Goal: Information Seeking & Learning: Learn about a topic

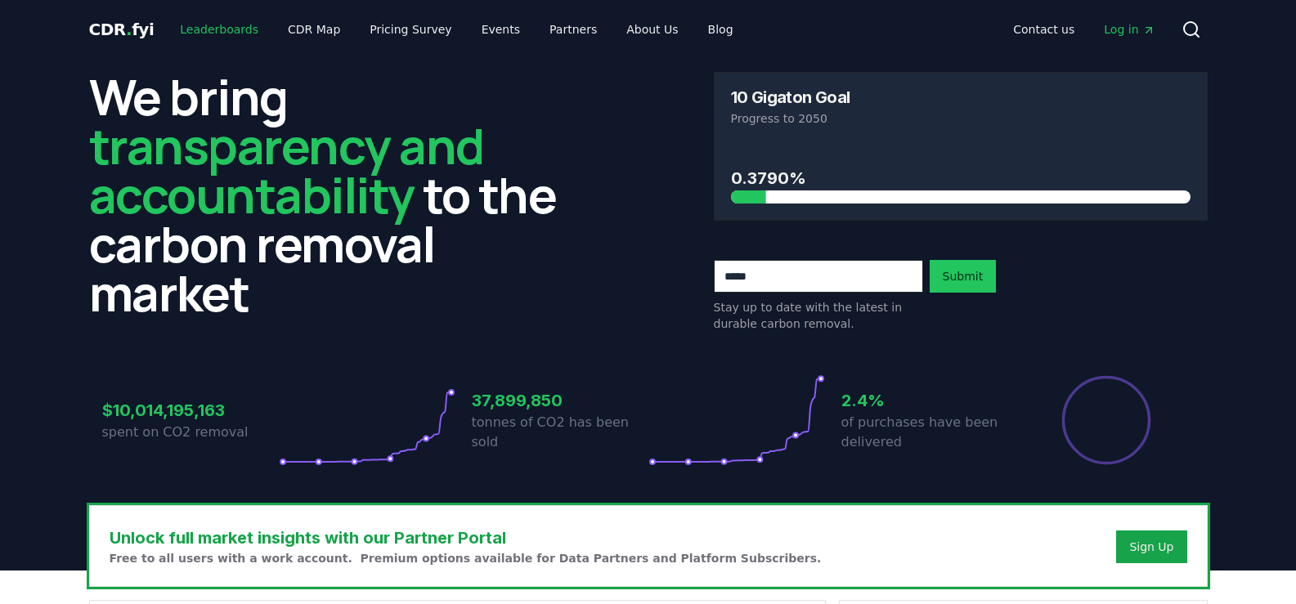
click at [230, 22] on link "Leaderboards" at bounding box center [219, 29] width 105 height 29
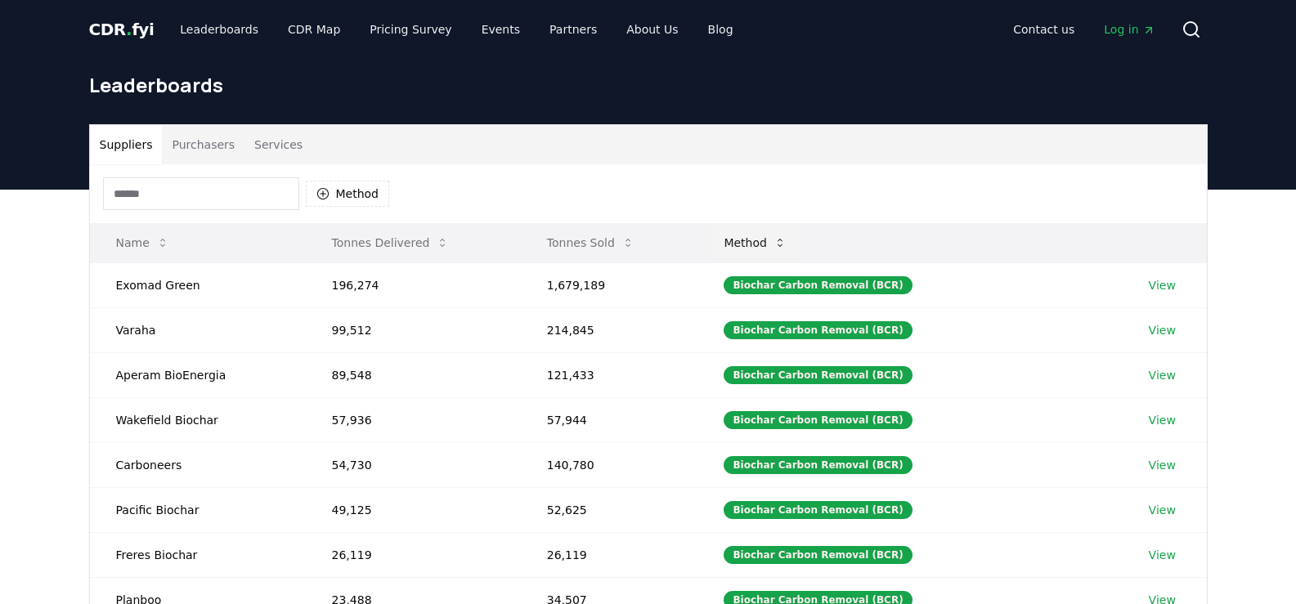
click at [787, 247] on button "Method" at bounding box center [755, 243] width 89 height 33
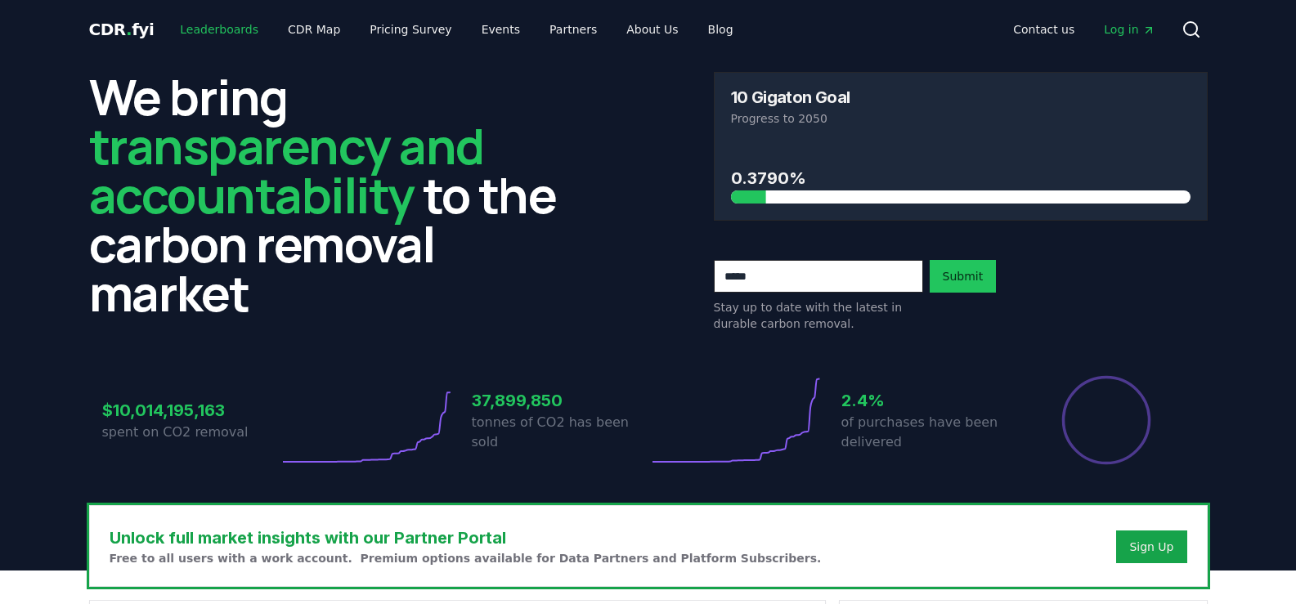
click at [232, 35] on link "Leaderboards" at bounding box center [219, 29] width 105 height 29
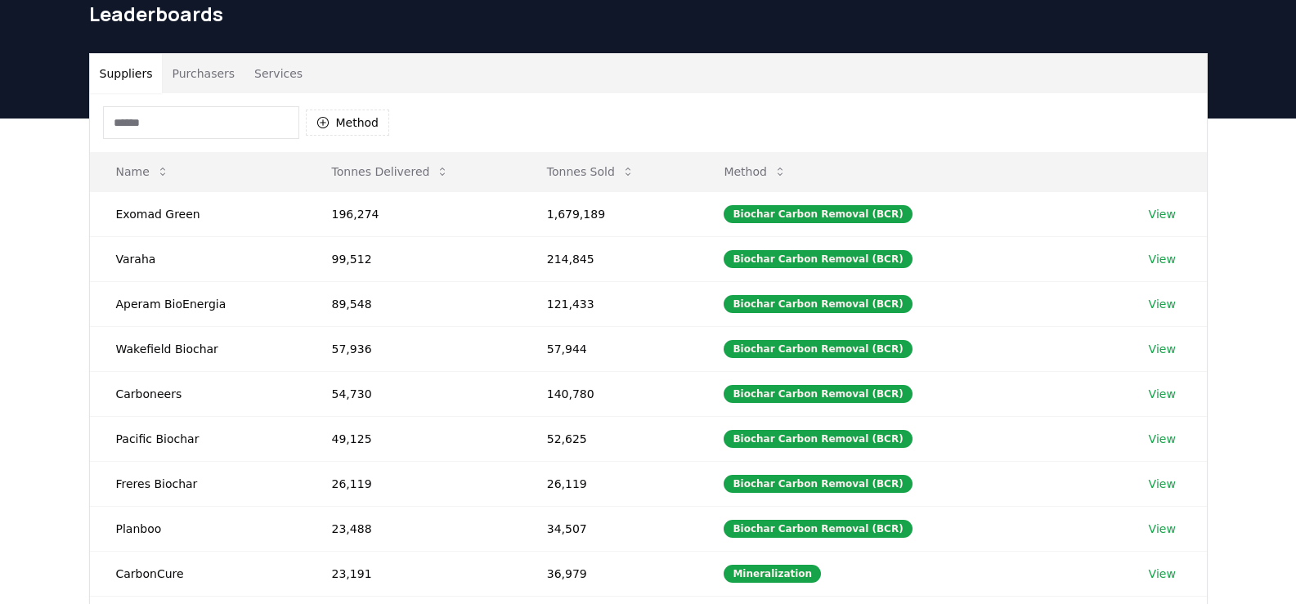
scroll to position [58, 0]
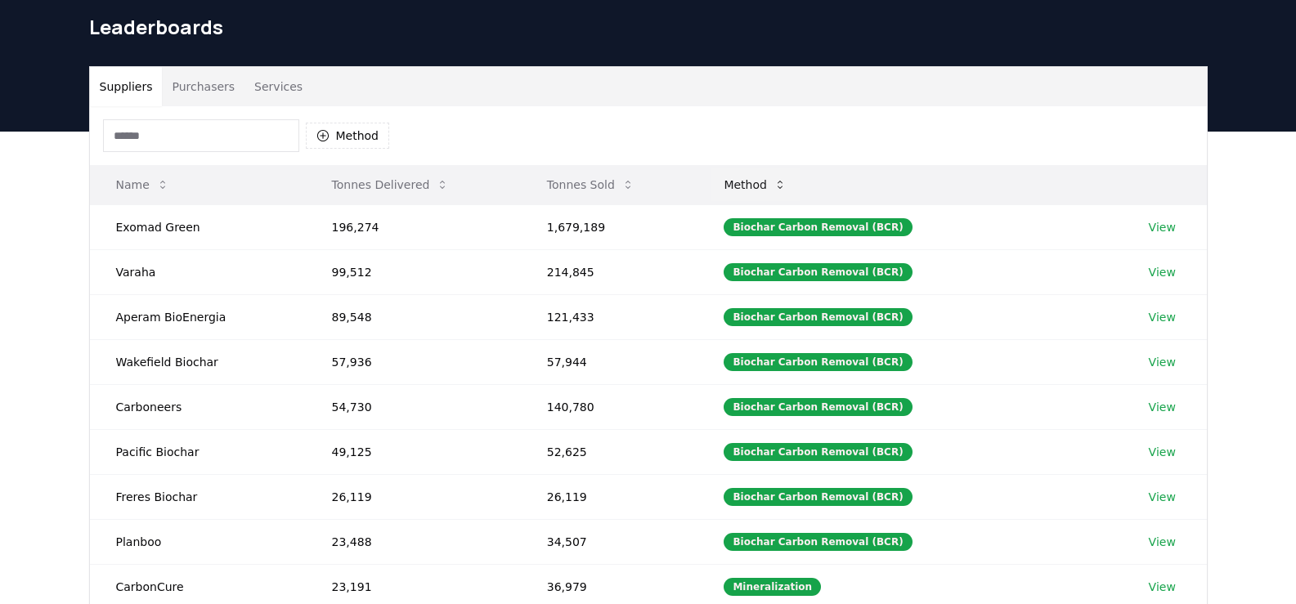
click at [788, 185] on button "Method" at bounding box center [755, 184] width 89 height 33
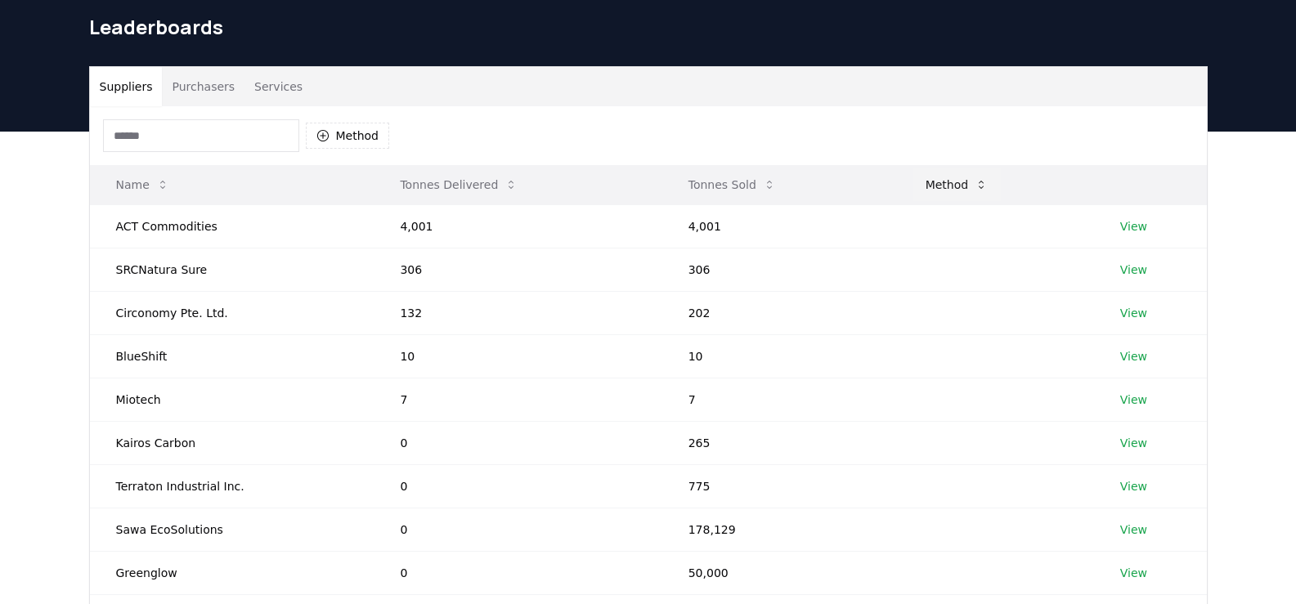
click at [963, 181] on button "Method" at bounding box center [957, 184] width 89 height 33
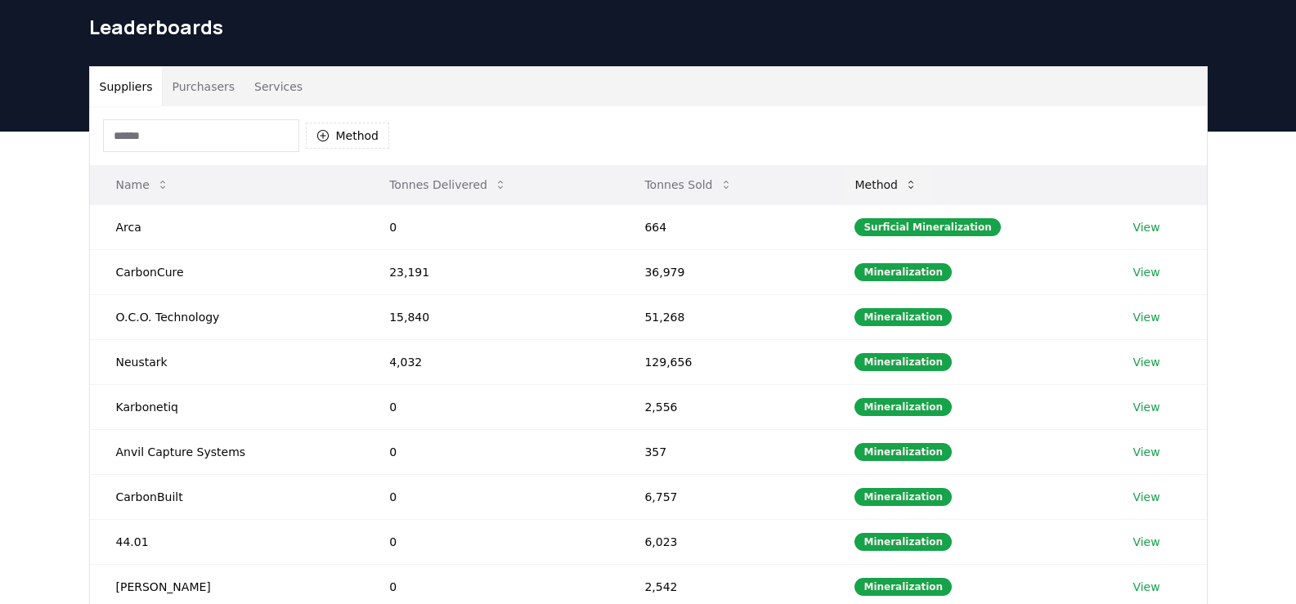
click at [963, 181] on th "Method" at bounding box center [967, 184] width 278 height 39
click at [913, 186] on icon at bounding box center [910, 184] width 13 height 13
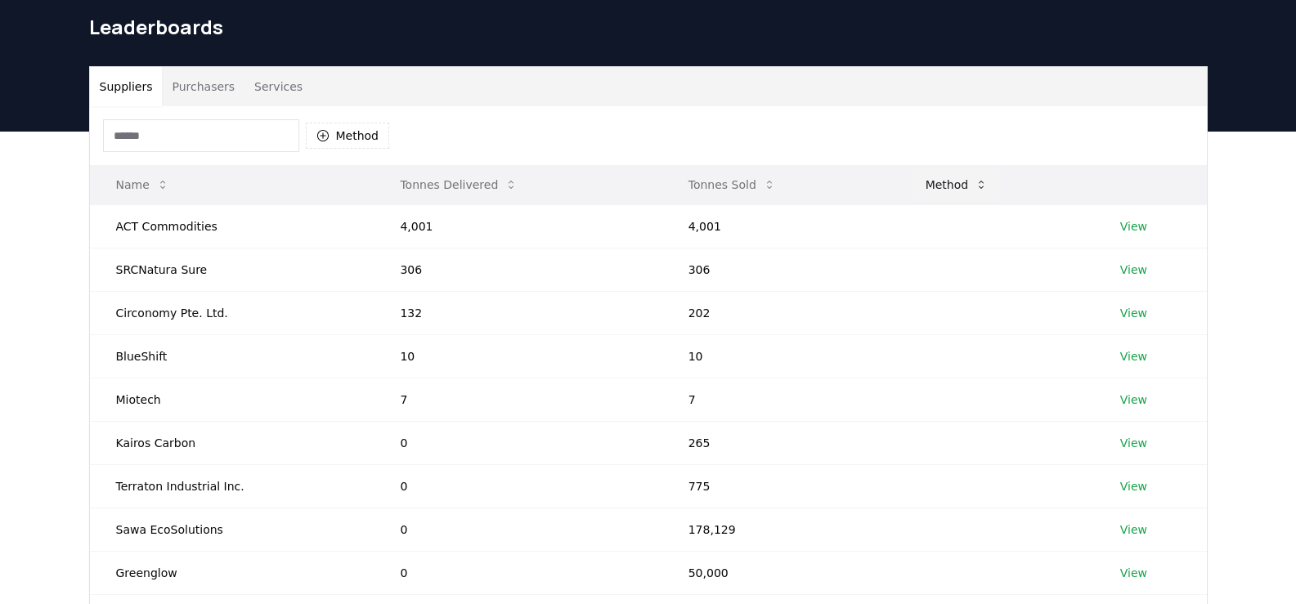
click at [959, 169] on button "Method" at bounding box center [957, 184] width 89 height 33
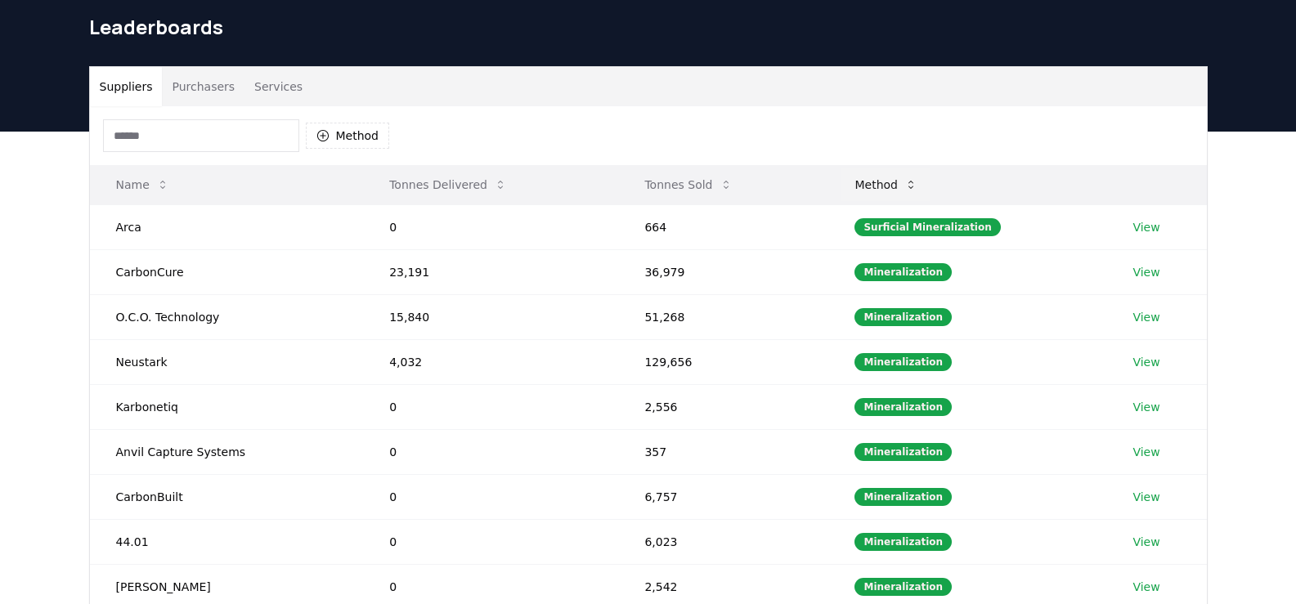
click at [918, 181] on icon at bounding box center [910, 184] width 13 height 13
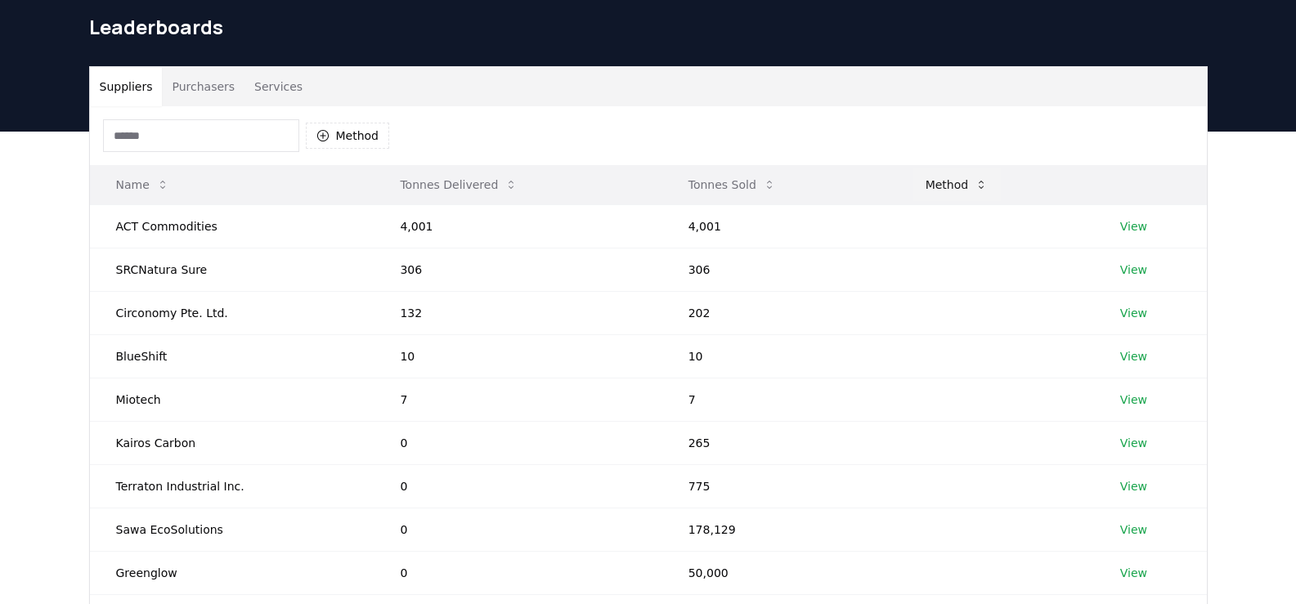
click at [920, 181] on button "Method" at bounding box center [957, 184] width 89 height 33
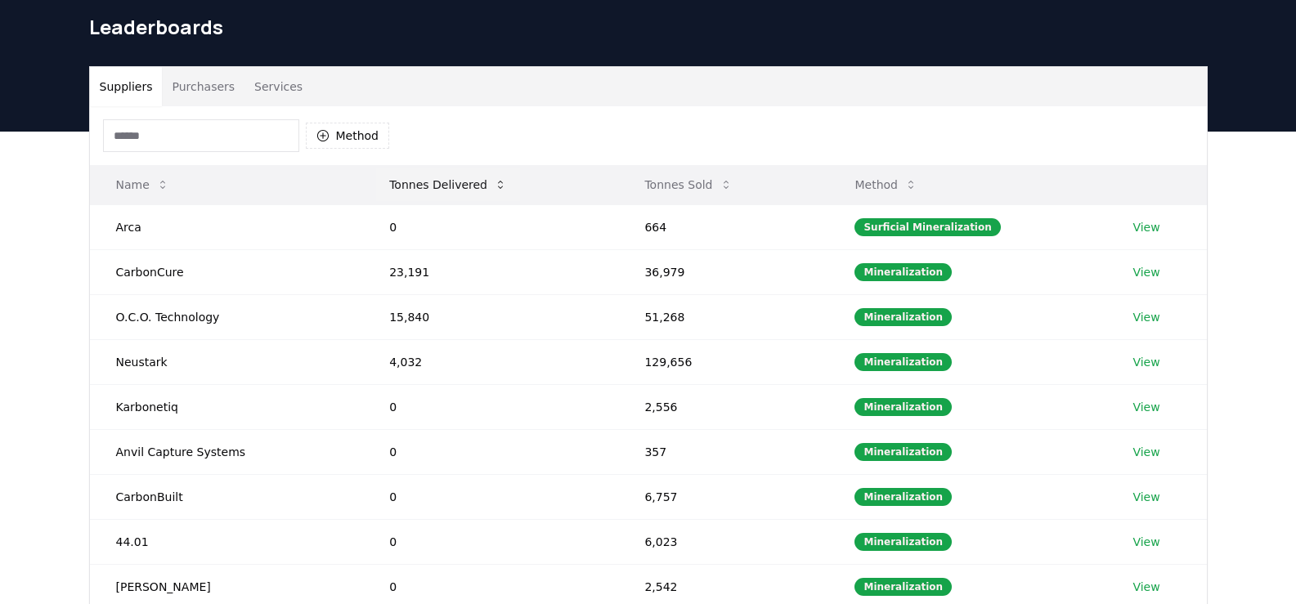
click at [487, 177] on button "Tonnes Delivered" at bounding box center [448, 184] width 144 height 33
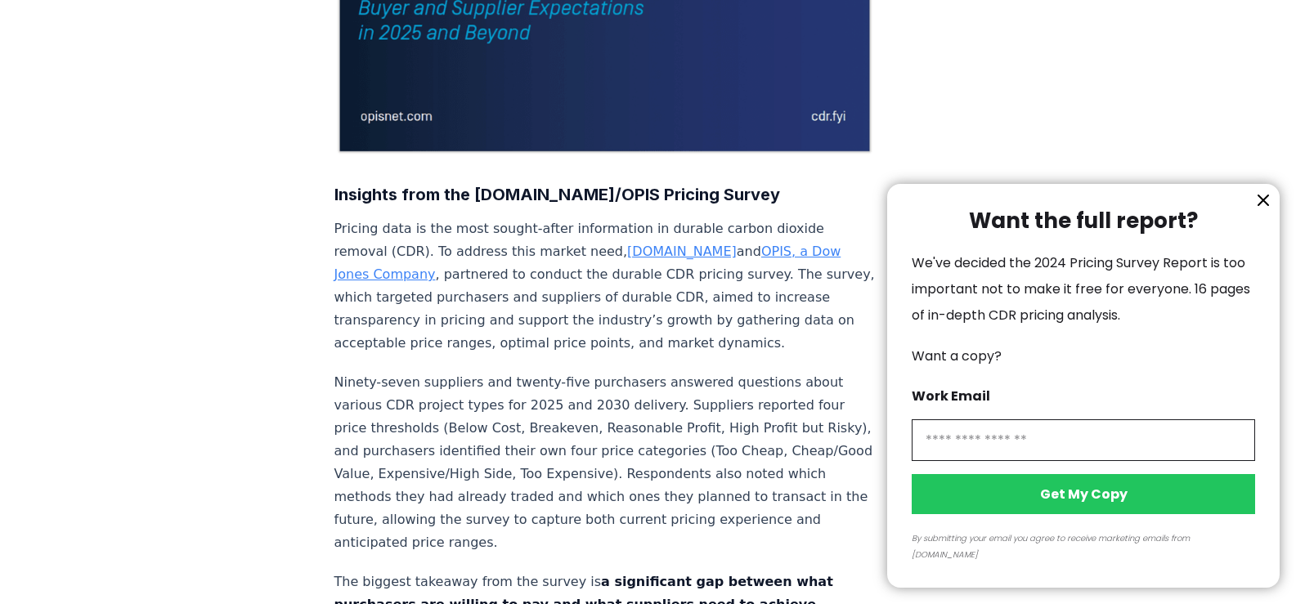
scroll to position [459, 0]
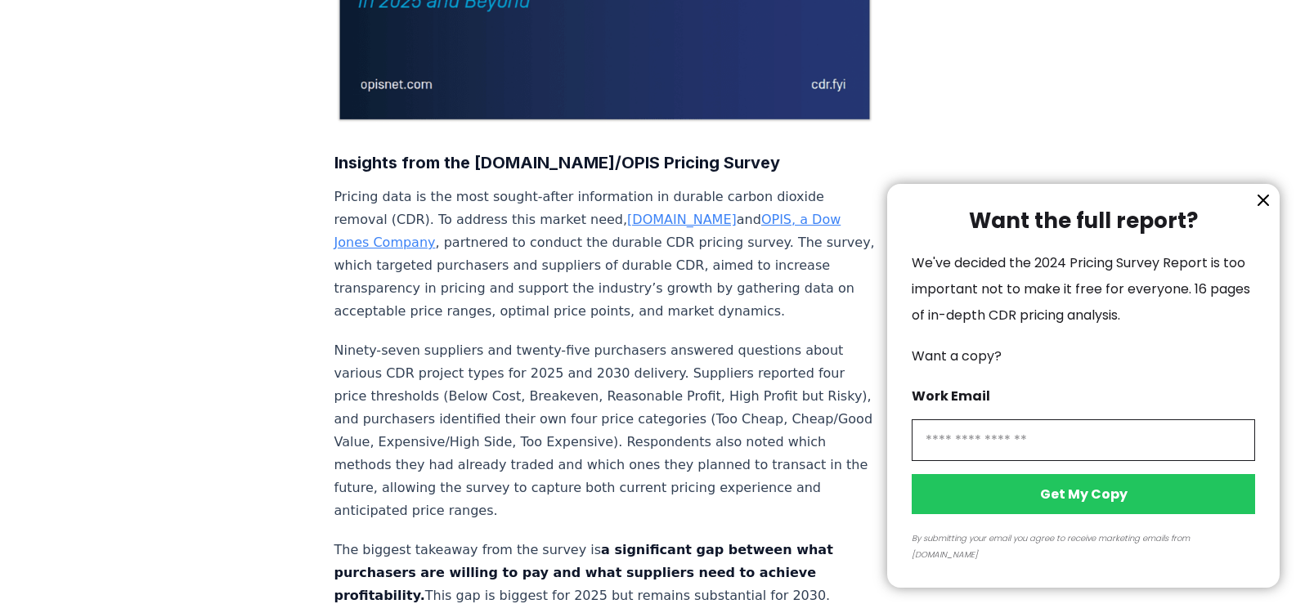
drag, startPoint x: 393, startPoint y: 303, endPoint x: 425, endPoint y: 294, distance: 33.9
click at [424, 294] on div at bounding box center [648, 302] width 1296 height 604
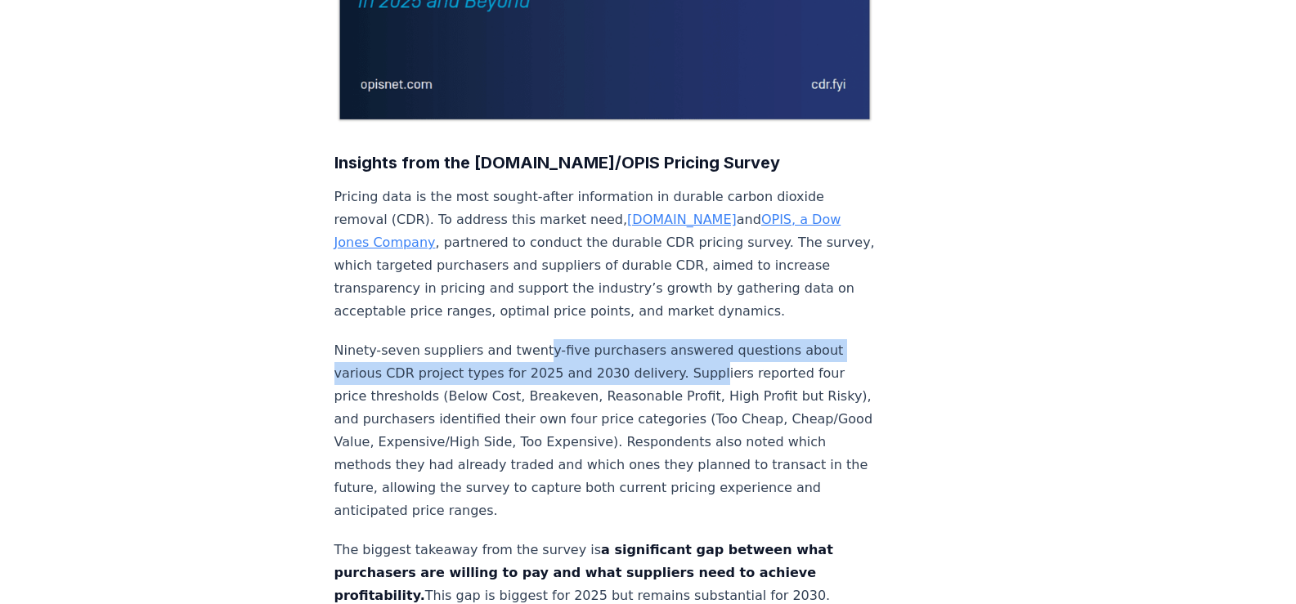
drag, startPoint x: 554, startPoint y: 305, endPoint x: 689, endPoint y: 321, distance: 136.7
click at [689, 339] on p "Ninety-seven suppliers and twenty-five purchasers answered questions about vari…" at bounding box center [604, 430] width 541 height 183
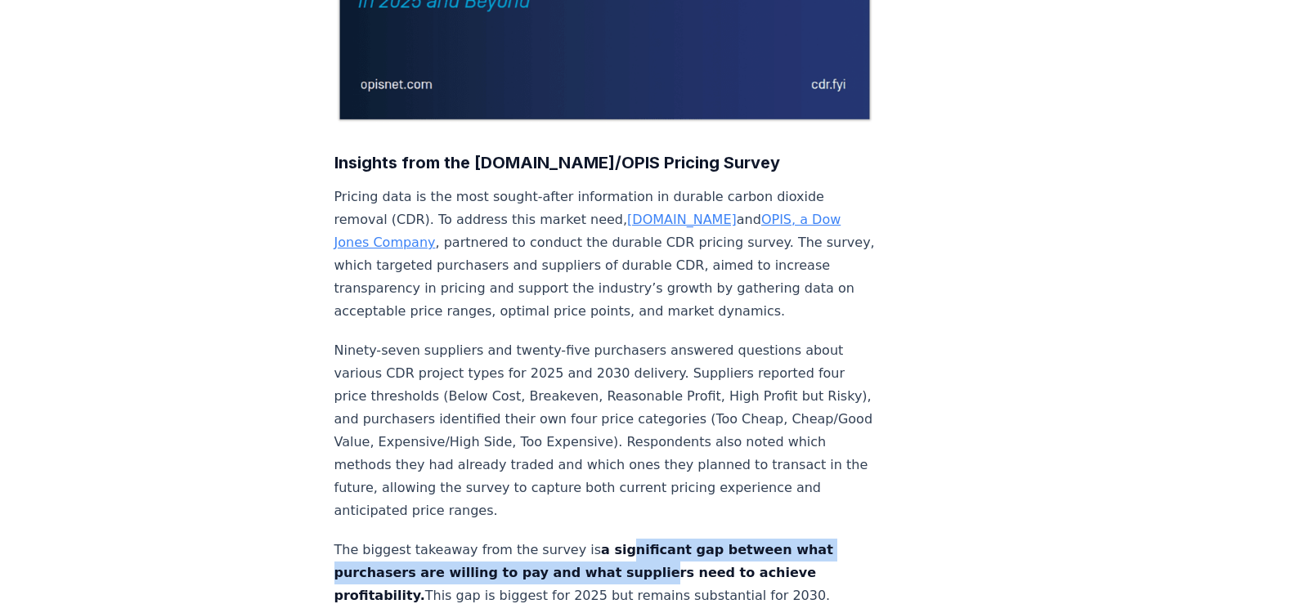
drag, startPoint x: 601, startPoint y: 491, endPoint x: 629, endPoint y: 520, distance: 39.9
click at [629, 542] on strong "a significant gap between what purchasers are willing to pay and what suppliers…" at bounding box center [583, 572] width 499 height 61
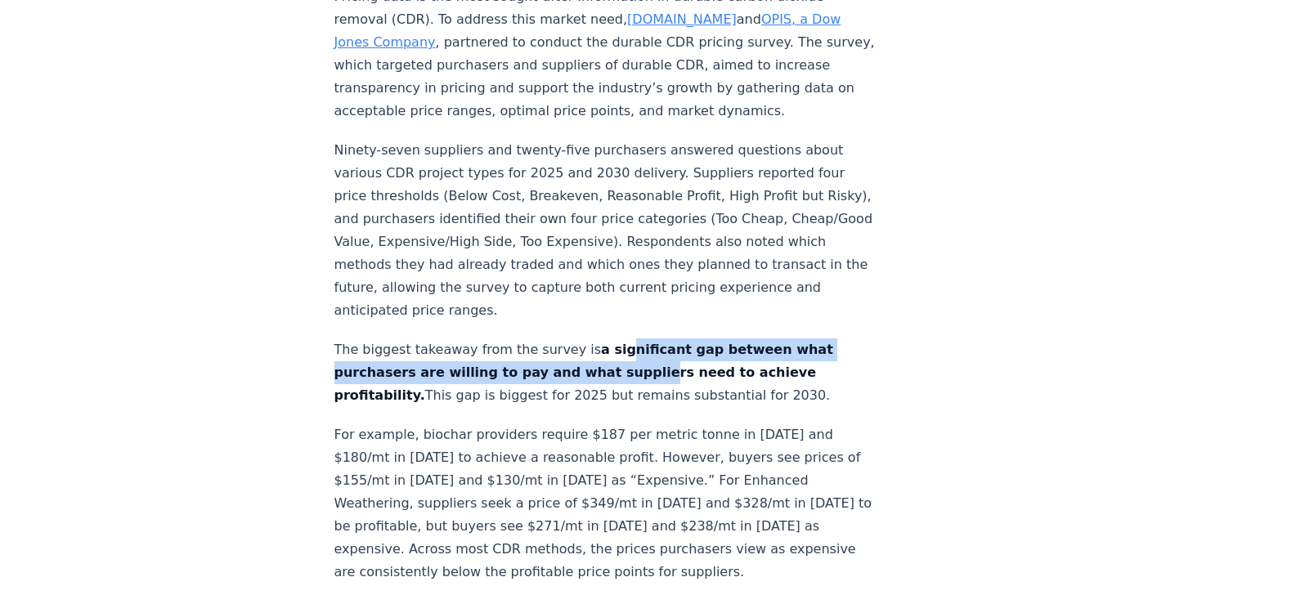
scroll to position [672, 0]
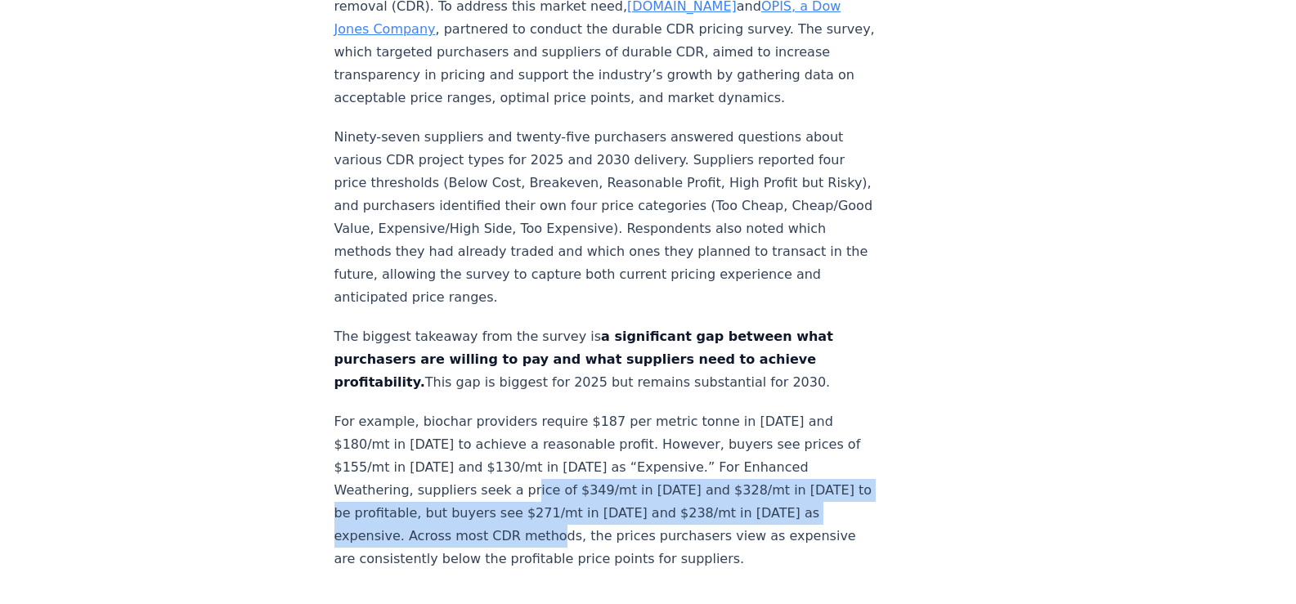
drag, startPoint x: 559, startPoint y: 448, endPoint x: 630, endPoint y: 478, distance: 76.2
click at [630, 478] on p "For example, biochar providers require $187 per metric tonne in [DATE] and $180…" at bounding box center [604, 491] width 541 height 160
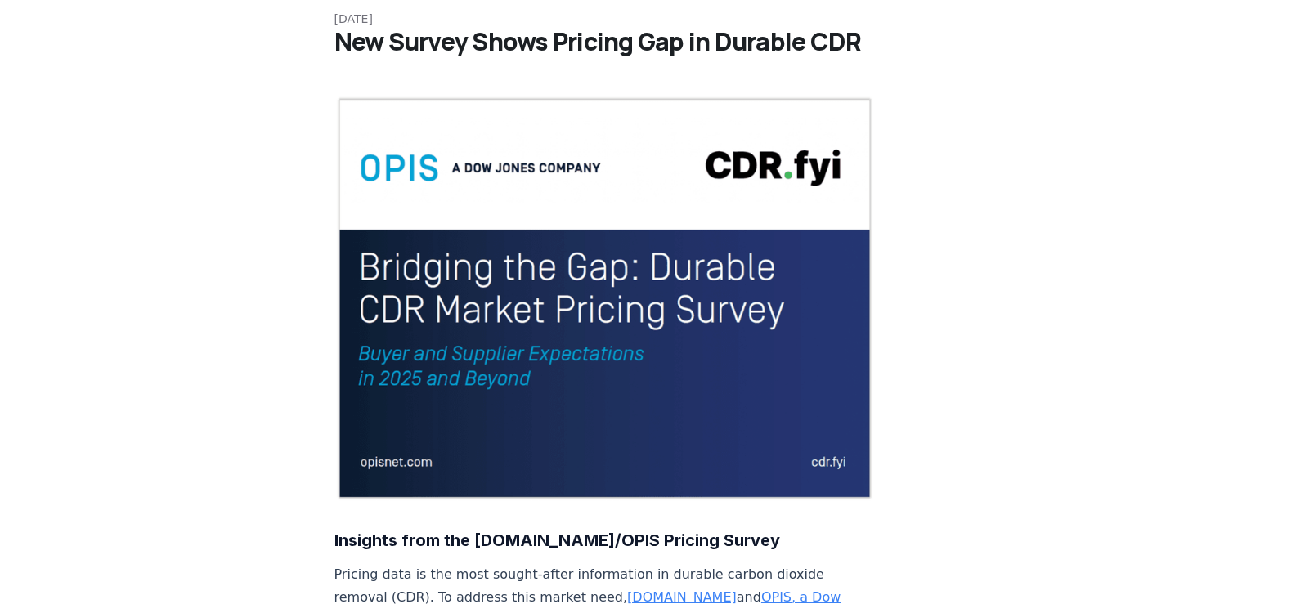
scroll to position [0, 0]
